Goal: Information Seeking & Learning: Learn about a topic

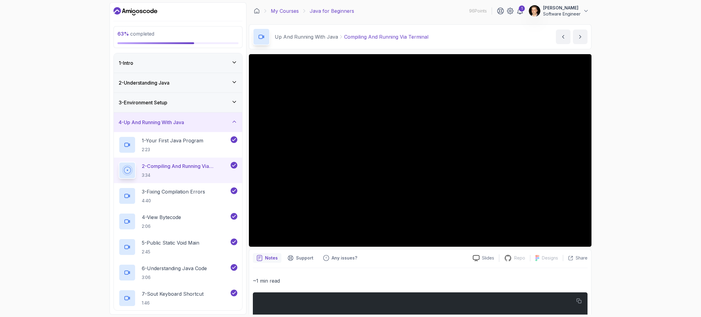
click at [286, 11] on link "My Courses" at bounding box center [285, 10] width 28 height 7
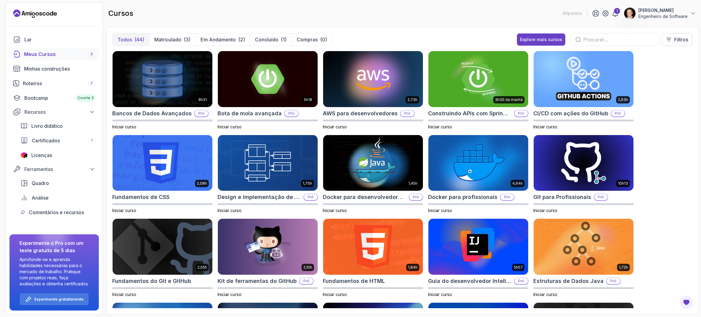
click at [439, 31] on div "Todos (44) Matriculado (3) Em andamento (2) Concluído (1) Compras (0) Explore m…" at bounding box center [402, 171] width 593 height 288
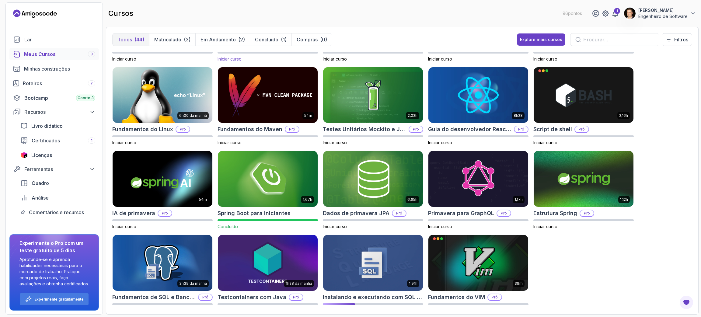
scroll to position [499, 0]
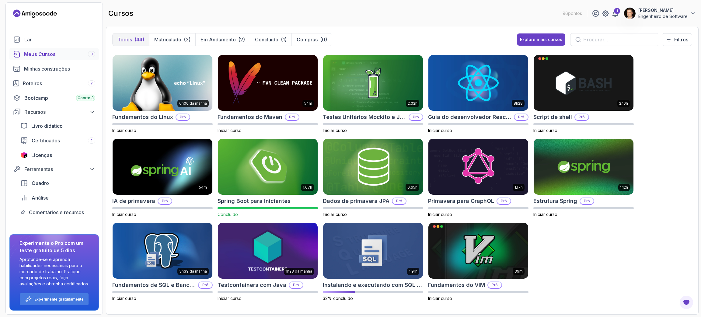
click at [248, 175] on img at bounding box center [267, 167] width 105 height 59
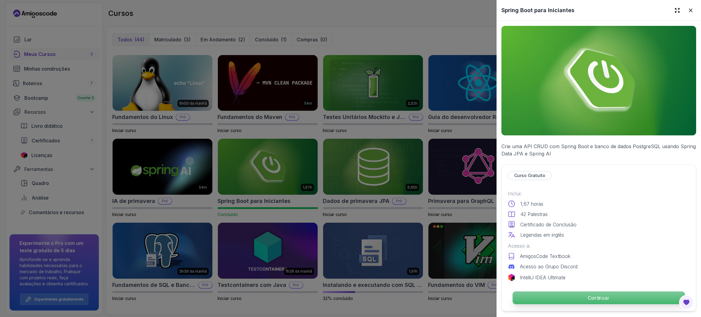
click at [574, 294] on p "Continuar" at bounding box center [599, 297] width 172 height 13
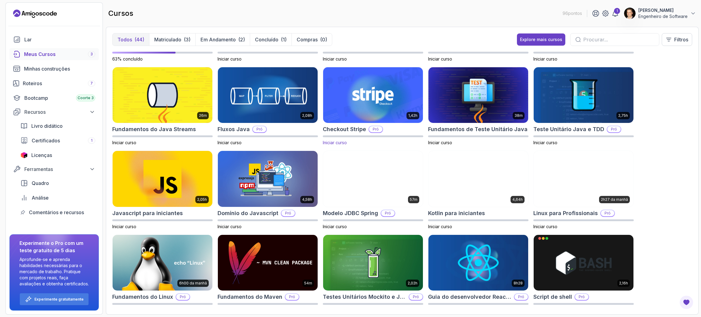
scroll to position [183, 0]
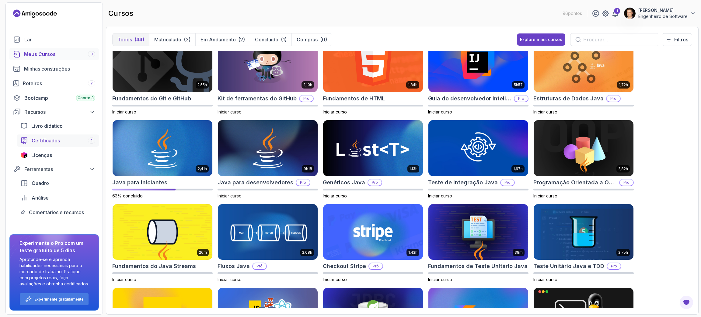
click at [44, 138] on font "Certificados" at bounding box center [46, 141] width 28 height 6
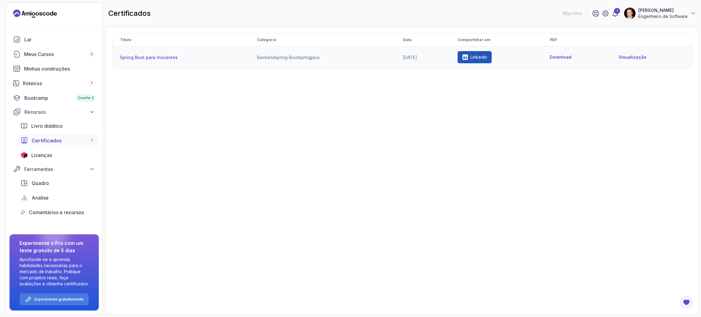
click at [634, 56] on font "Visualização" at bounding box center [633, 56] width 28 height 5
click at [40, 57] on font "Meus Cursos" at bounding box center [39, 54] width 30 height 6
